Goal: Information Seeking & Learning: Check status

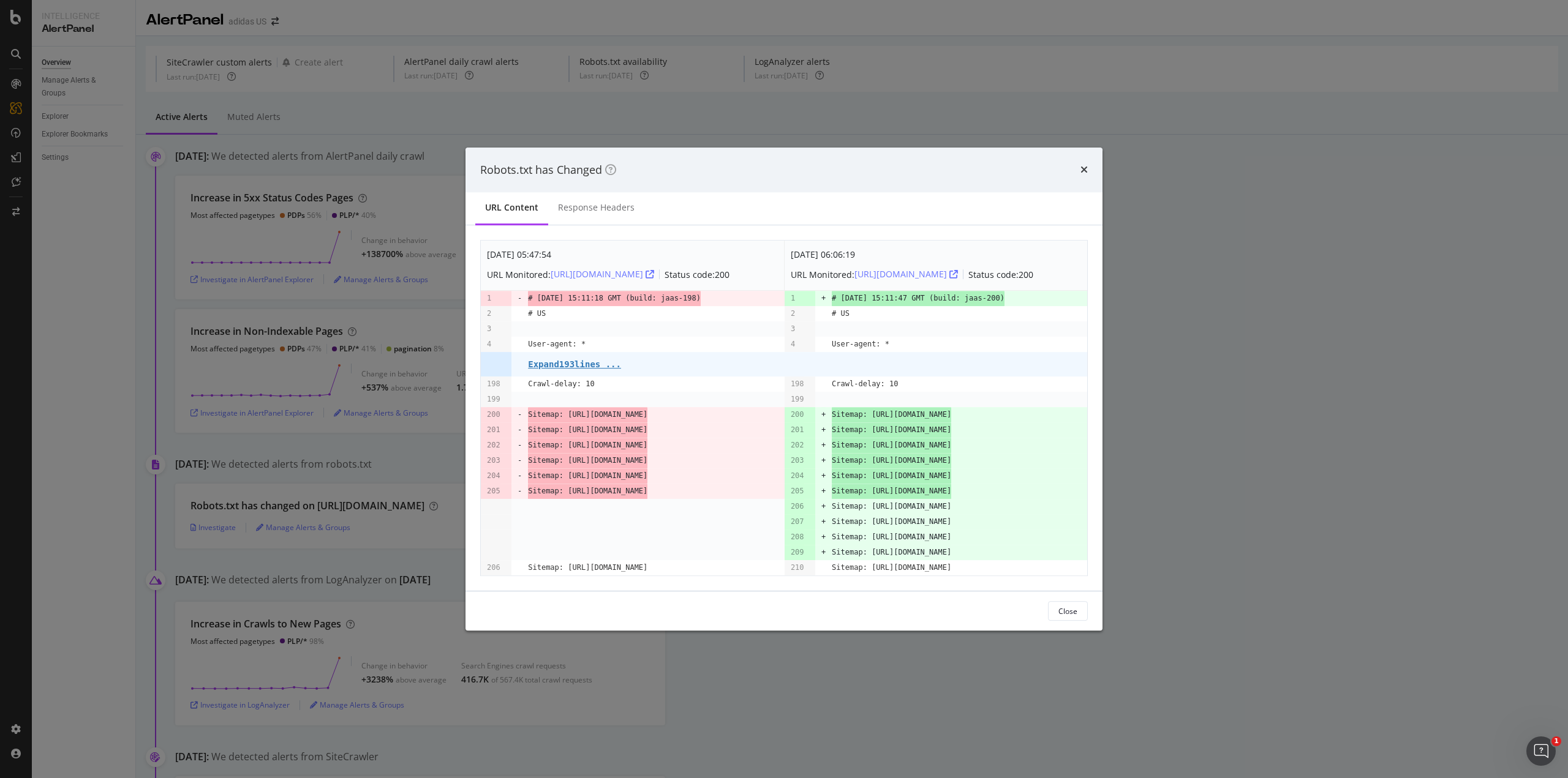
scroll to position [292, 0]
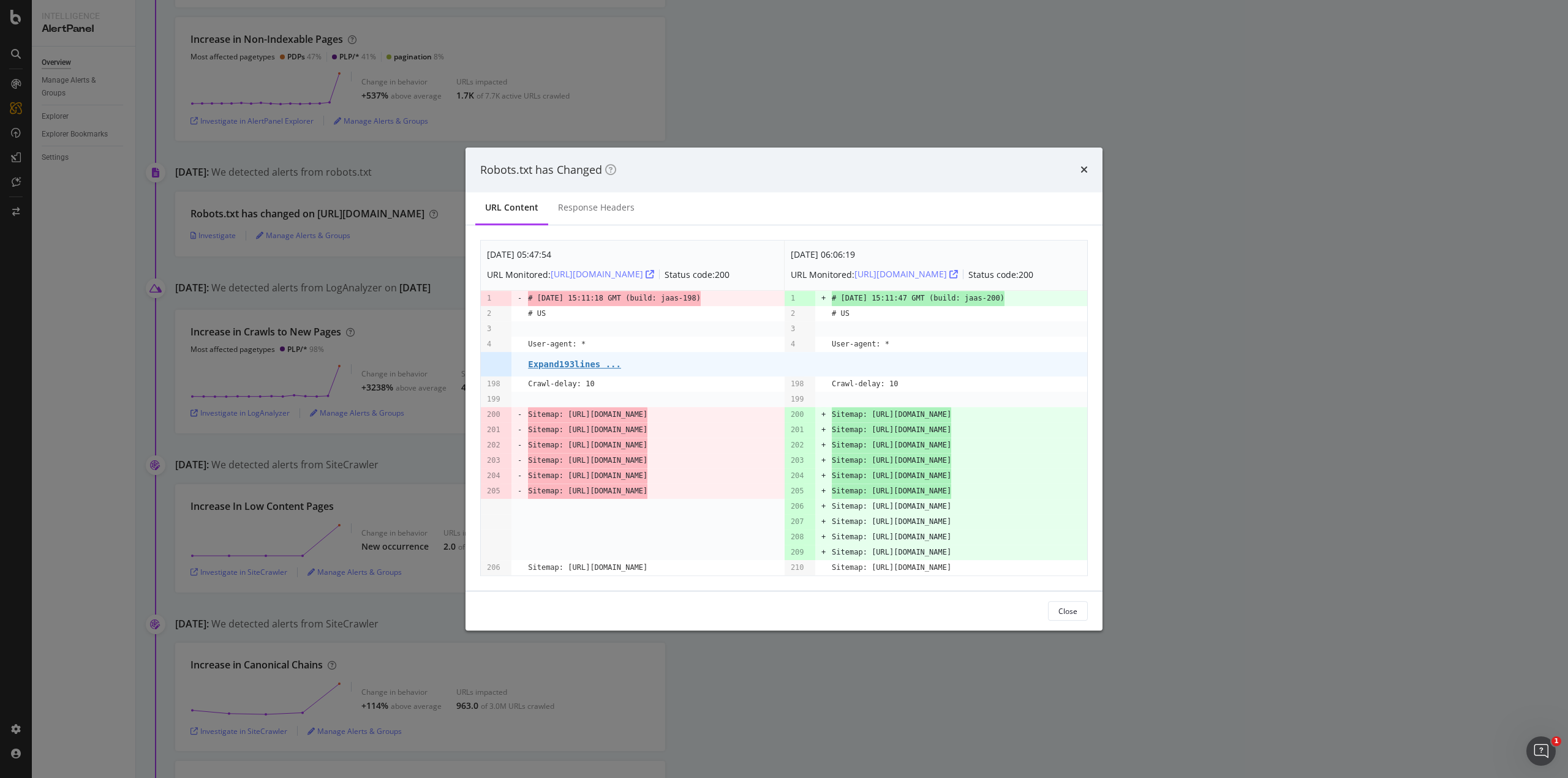
click at [1084, 165] on icon "times" at bounding box center [1084, 170] width 7 height 10
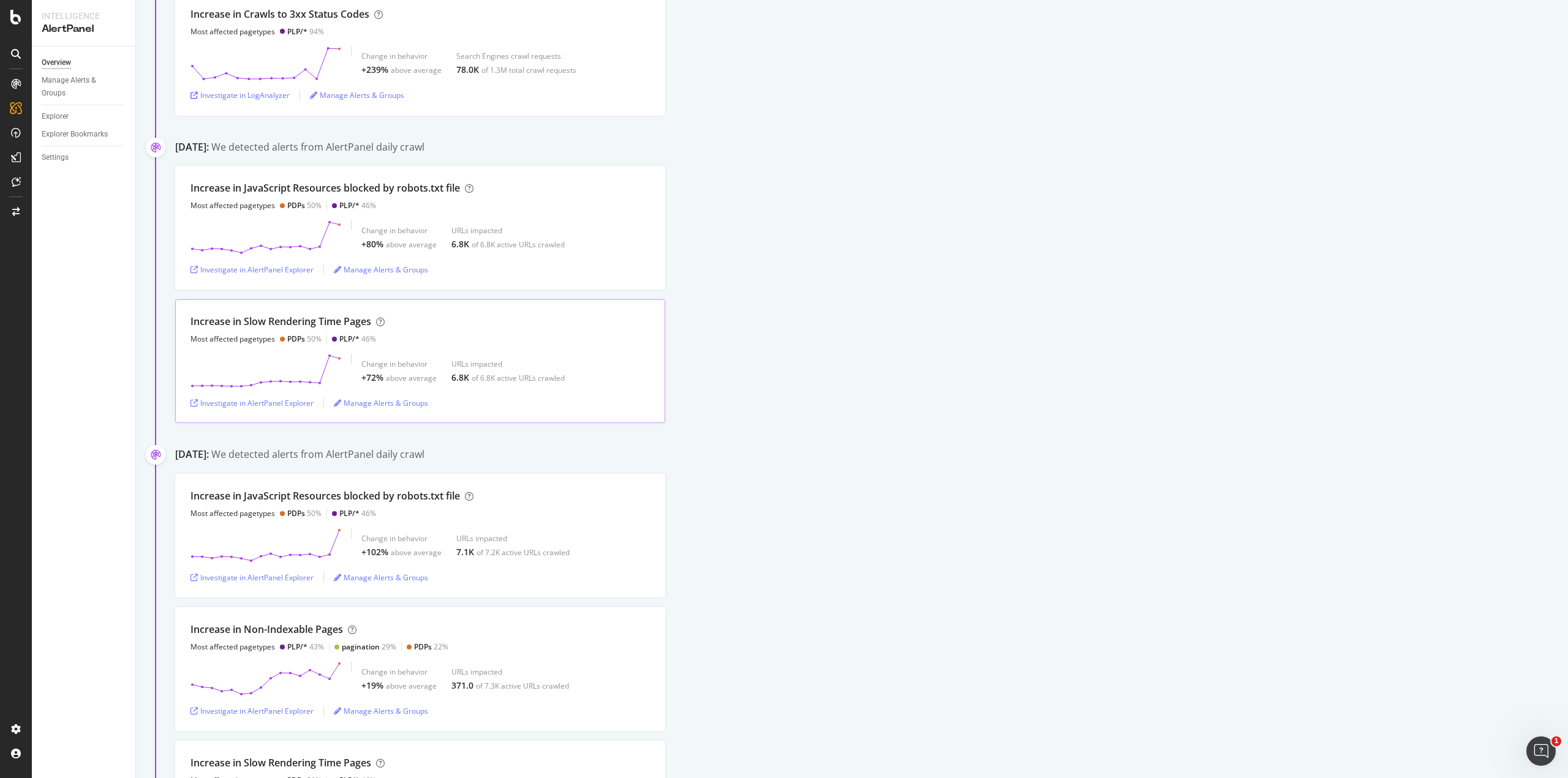
scroll to position [1885, 0]
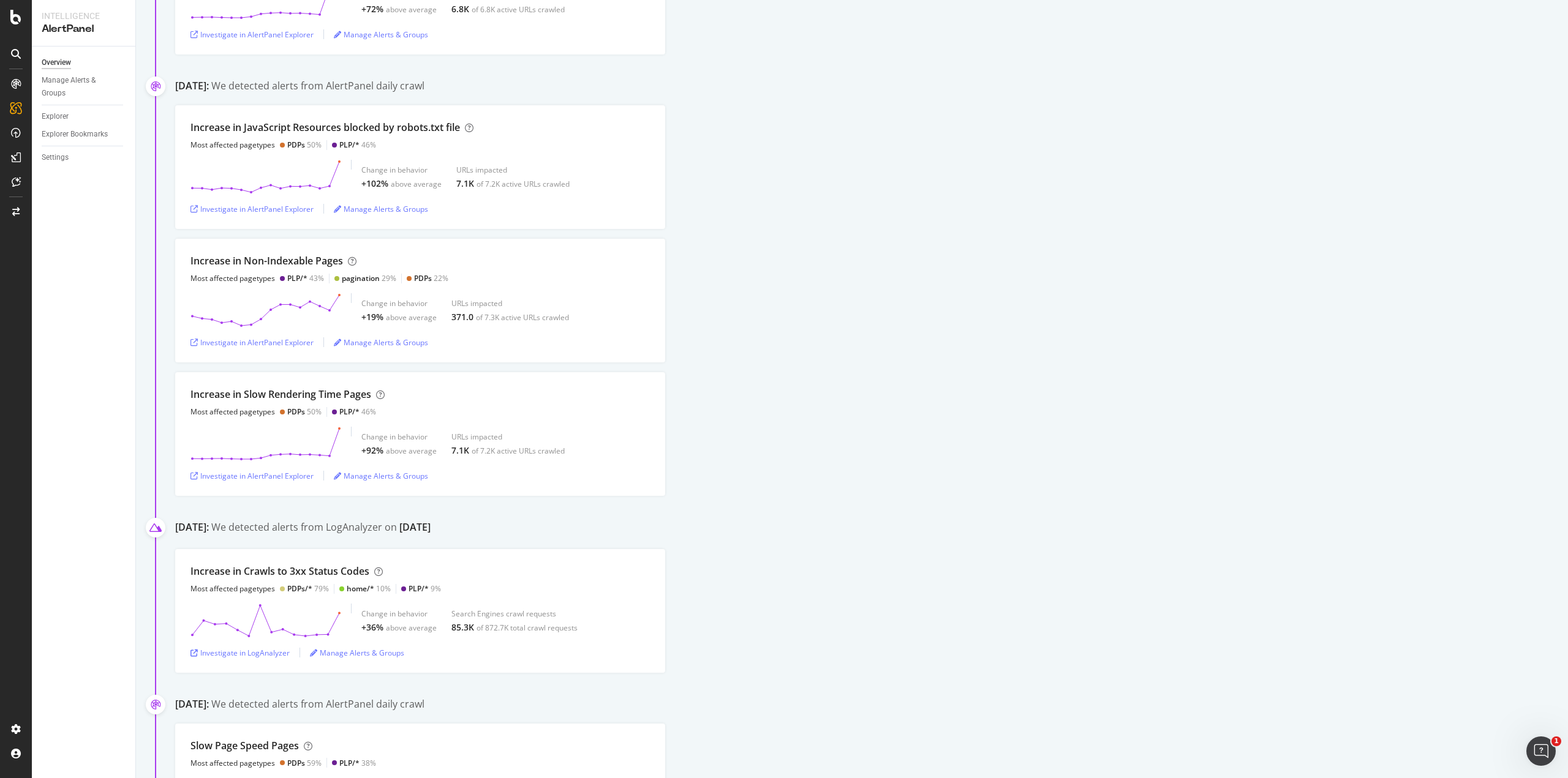
click at [984, 249] on div "Increase in Non-Indexable Pages Most affected pagetypes PLP/* 43% pagination 29…" at bounding box center [871, 301] width 1393 height 123
